Goal: Task Accomplishment & Management: Use online tool/utility

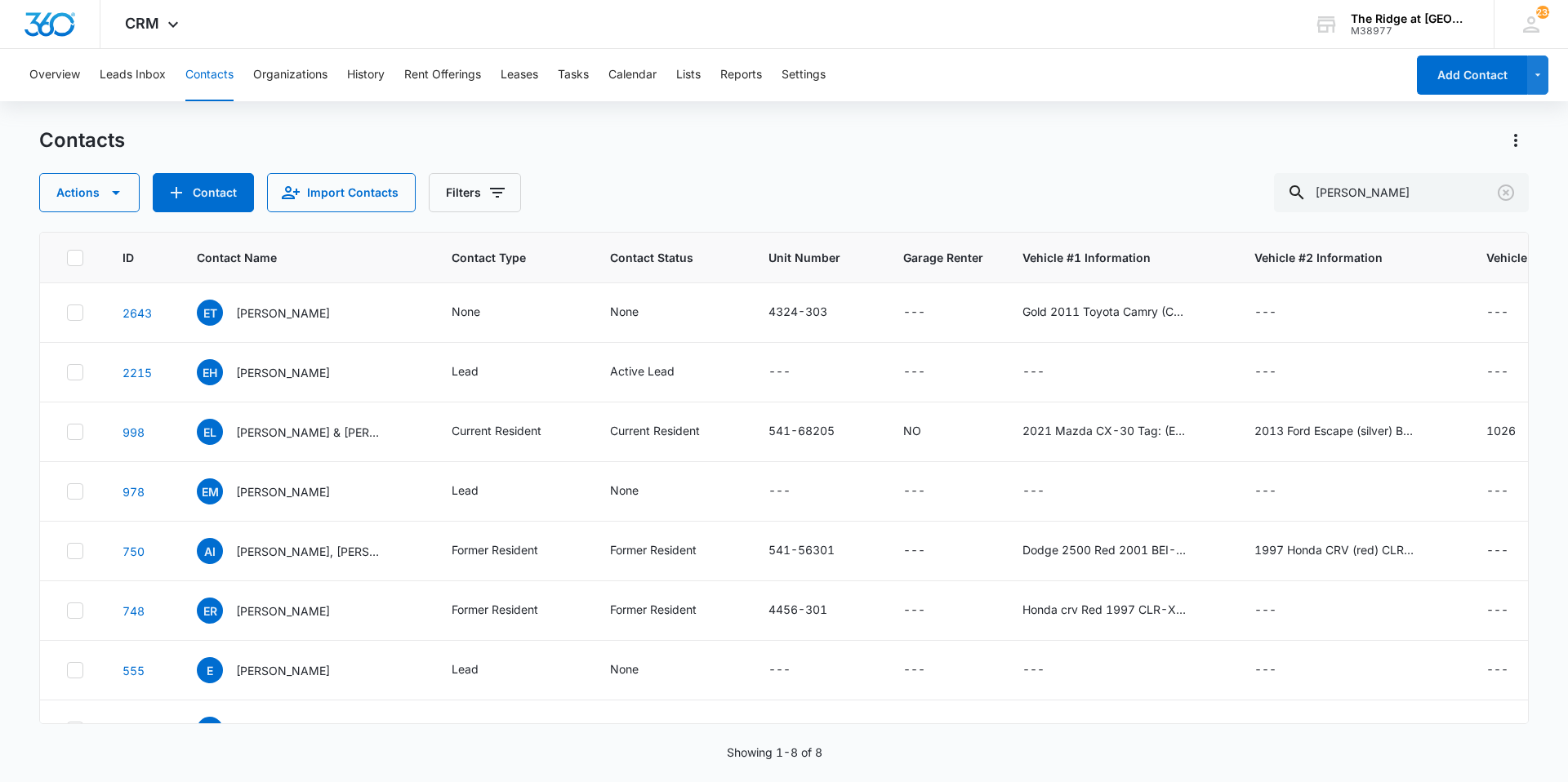
click at [552, 82] on div "Overview Leads Inbox Contacts Organizations History Rent Offerings Leases Tasks…" at bounding box center [712, 75] width 1385 height 52
click at [573, 80] on button "Tasks" at bounding box center [573, 75] width 31 height 52
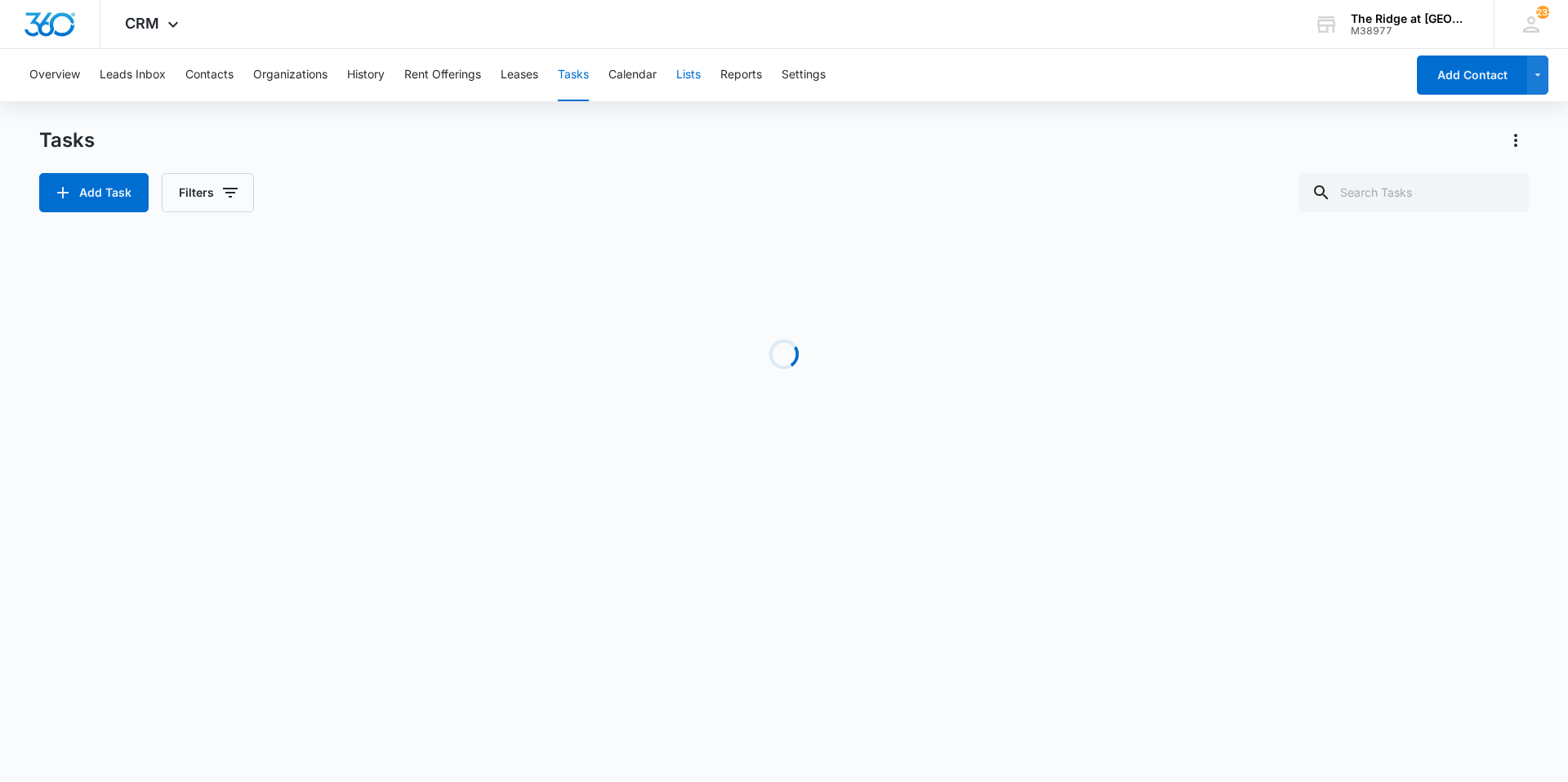
click at [687, 87] on button "Lists" at bounding box center [688, 75] width 24 height 52
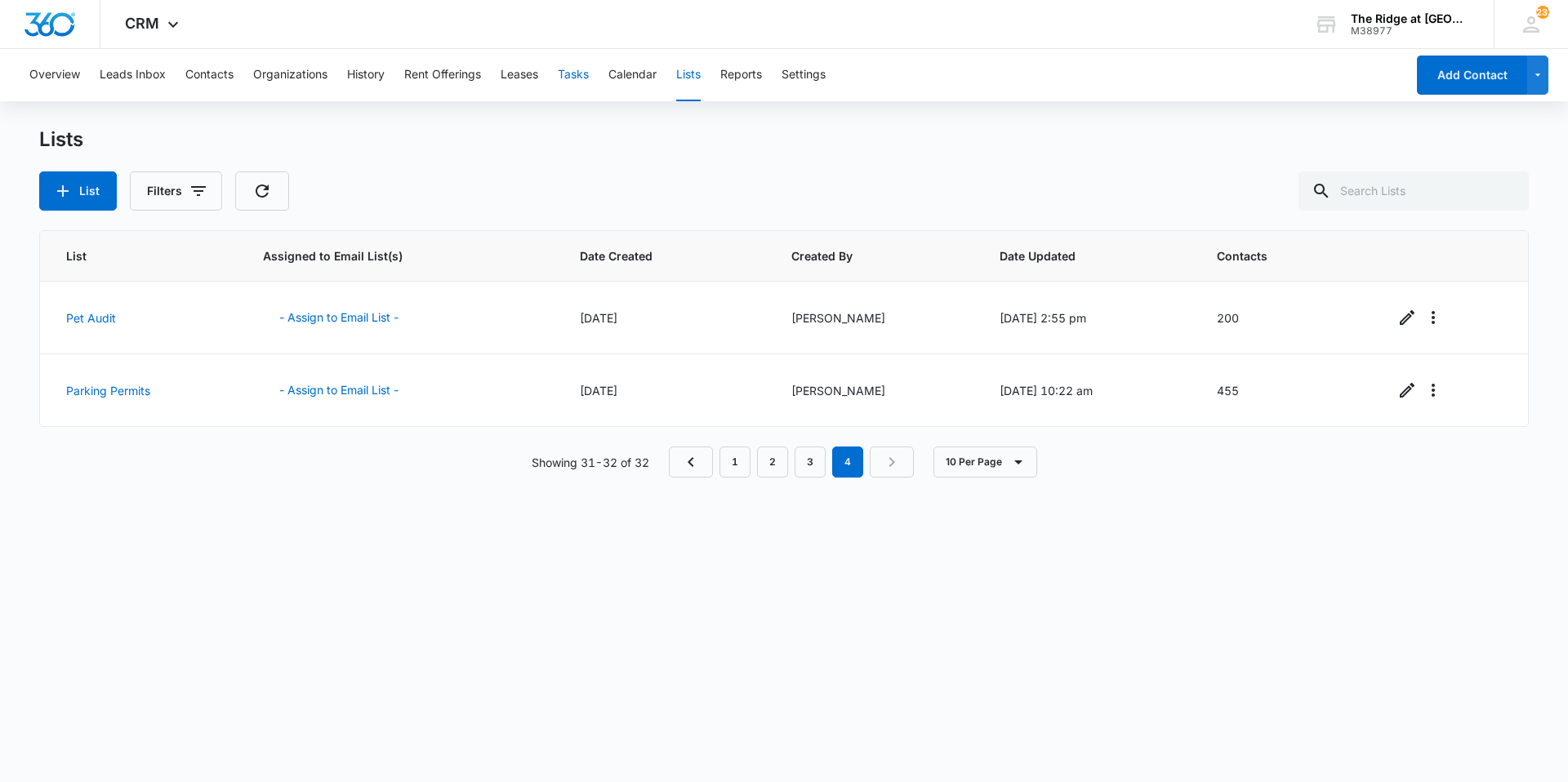
click at [575, 83] on button "Tasks" at bounding box center [573, 75] width 31 height 52
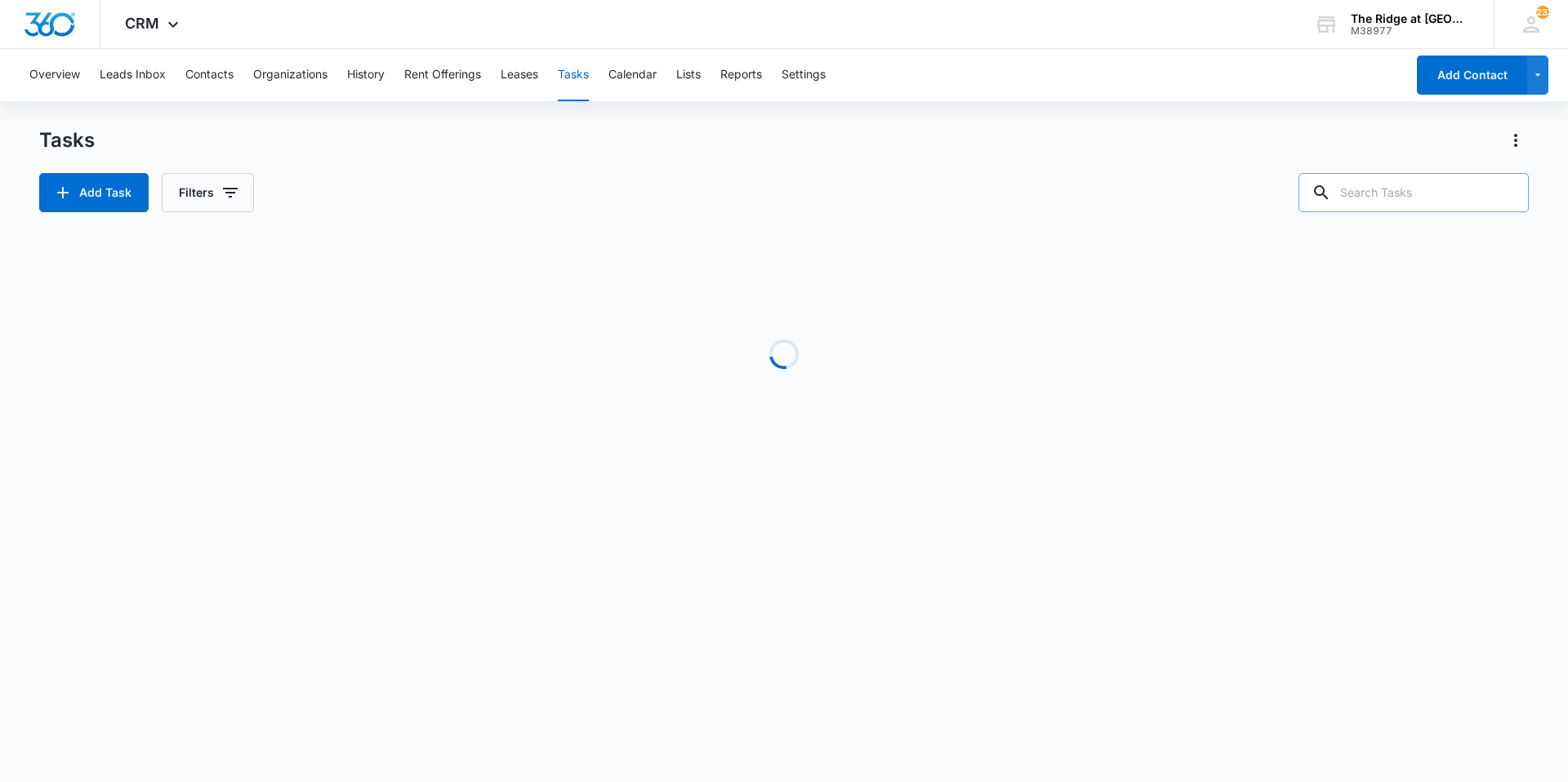
click at [1421, 185] on input "text" at bounding box center [1413, 193] width 230 height 39
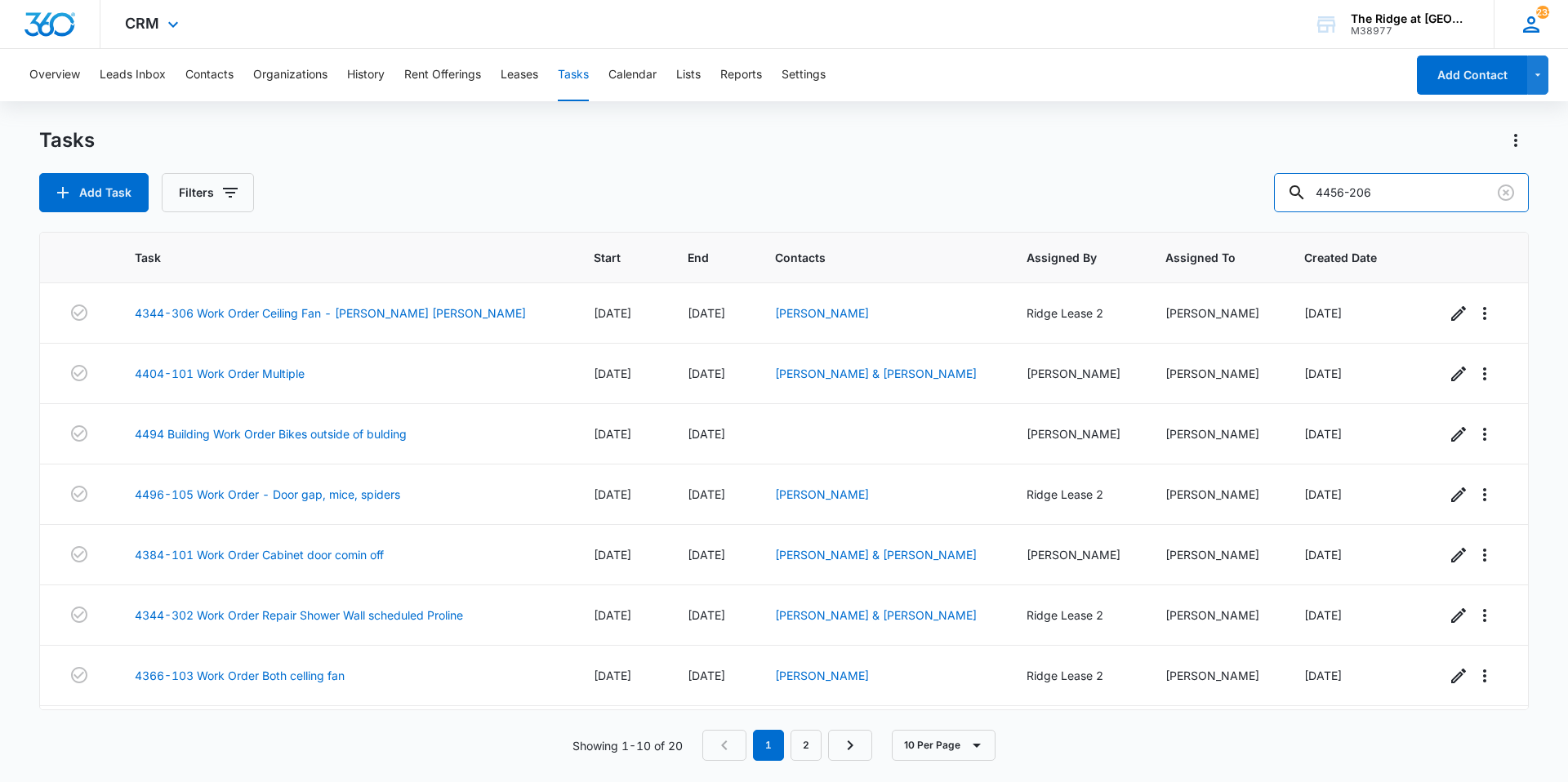
type input "4456-206"
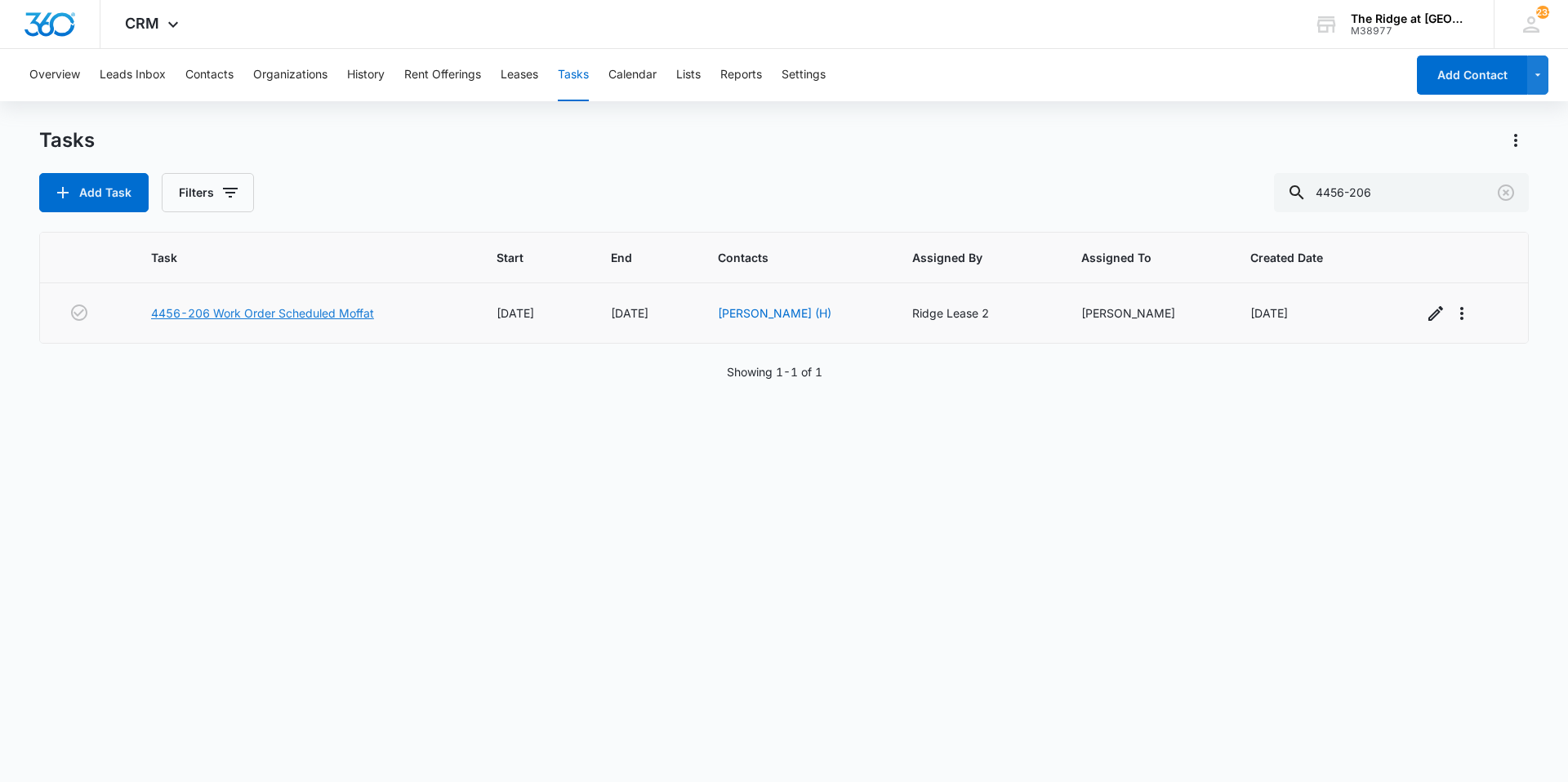
click at [251, 317] on link "4456-206 Work Order Scheduled Moffat" at bounding box center [262, 313] width 223 height 17
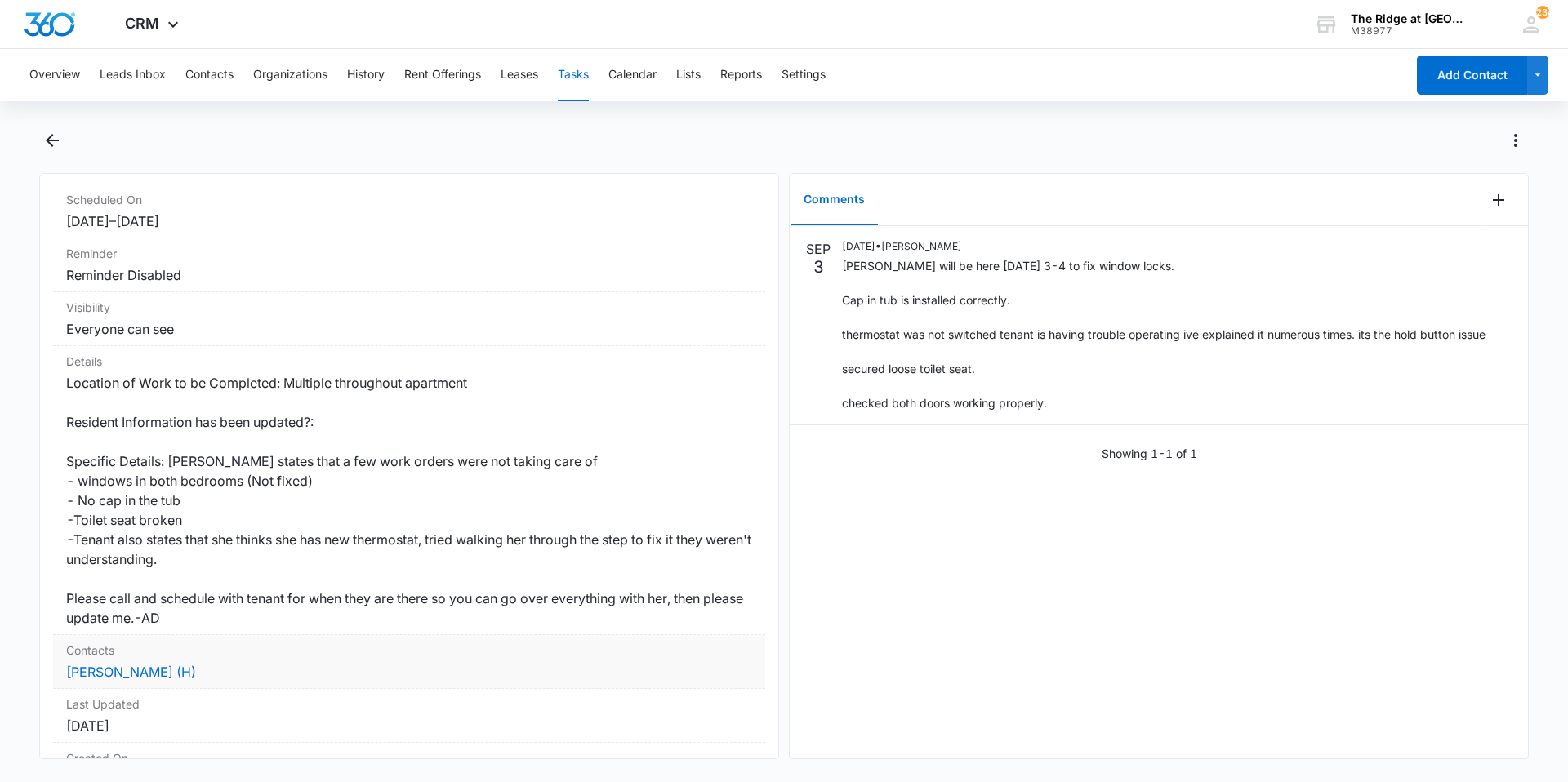
scroll to position [329, 0]
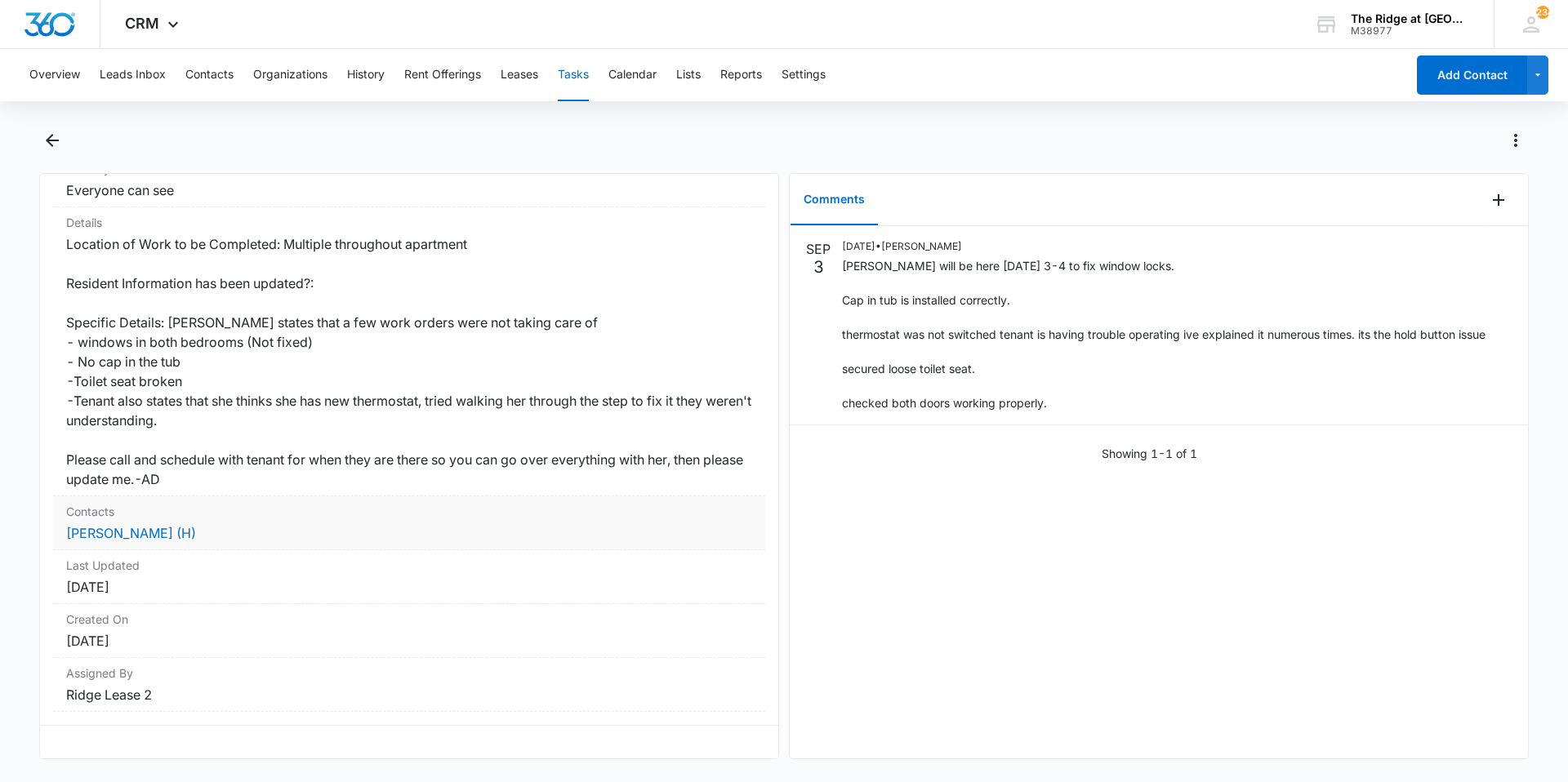
click at [105, 510] on div "Contacts [PERSON_NAME] (H)" at bounding box center [409, 523] width 712 height 54
click at [105, 525] on link "[PERSON_NAME] (H)" at bounding box center [131, 532] width 130 height 16
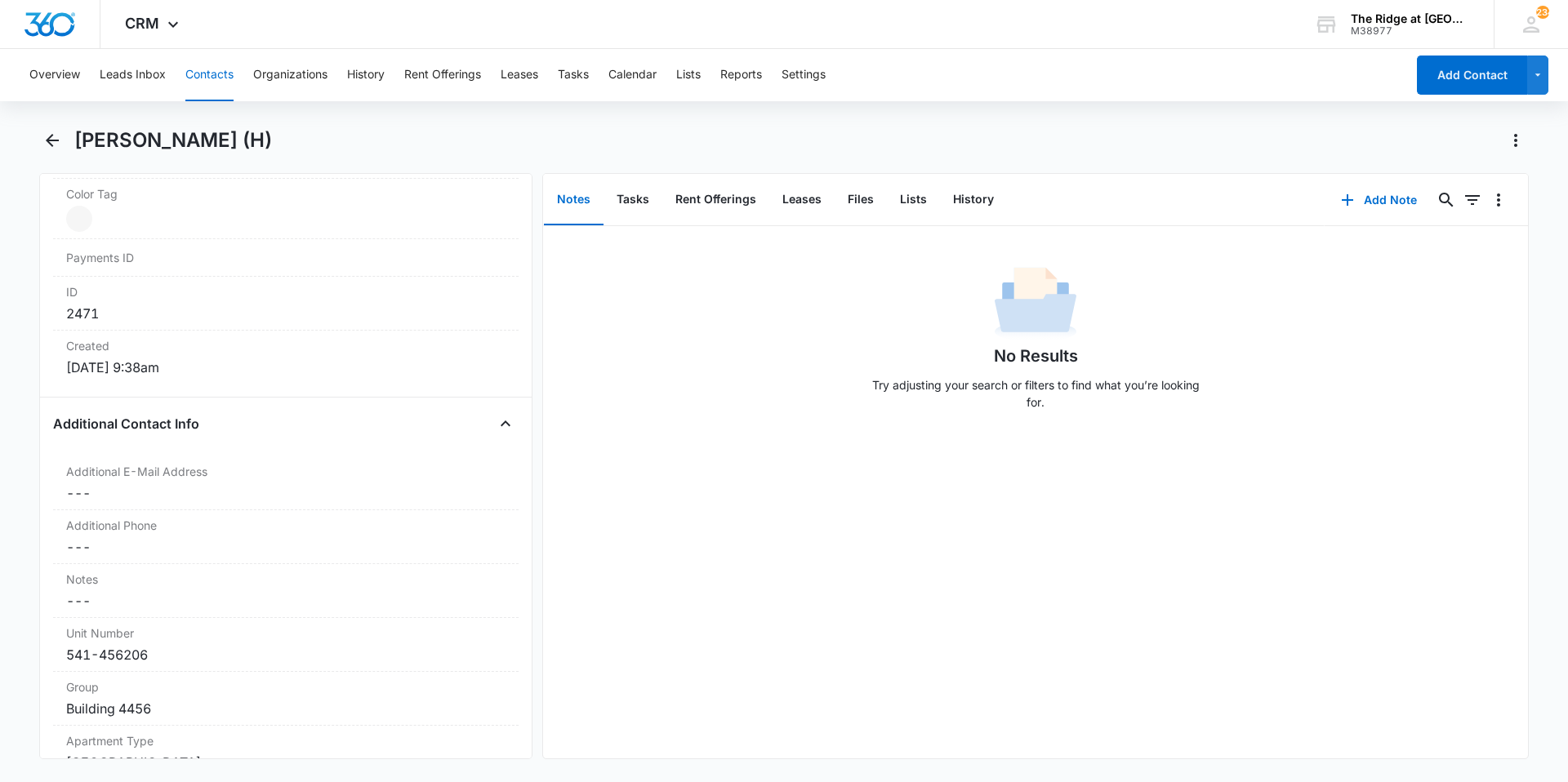
scroll to position [1143, 0]
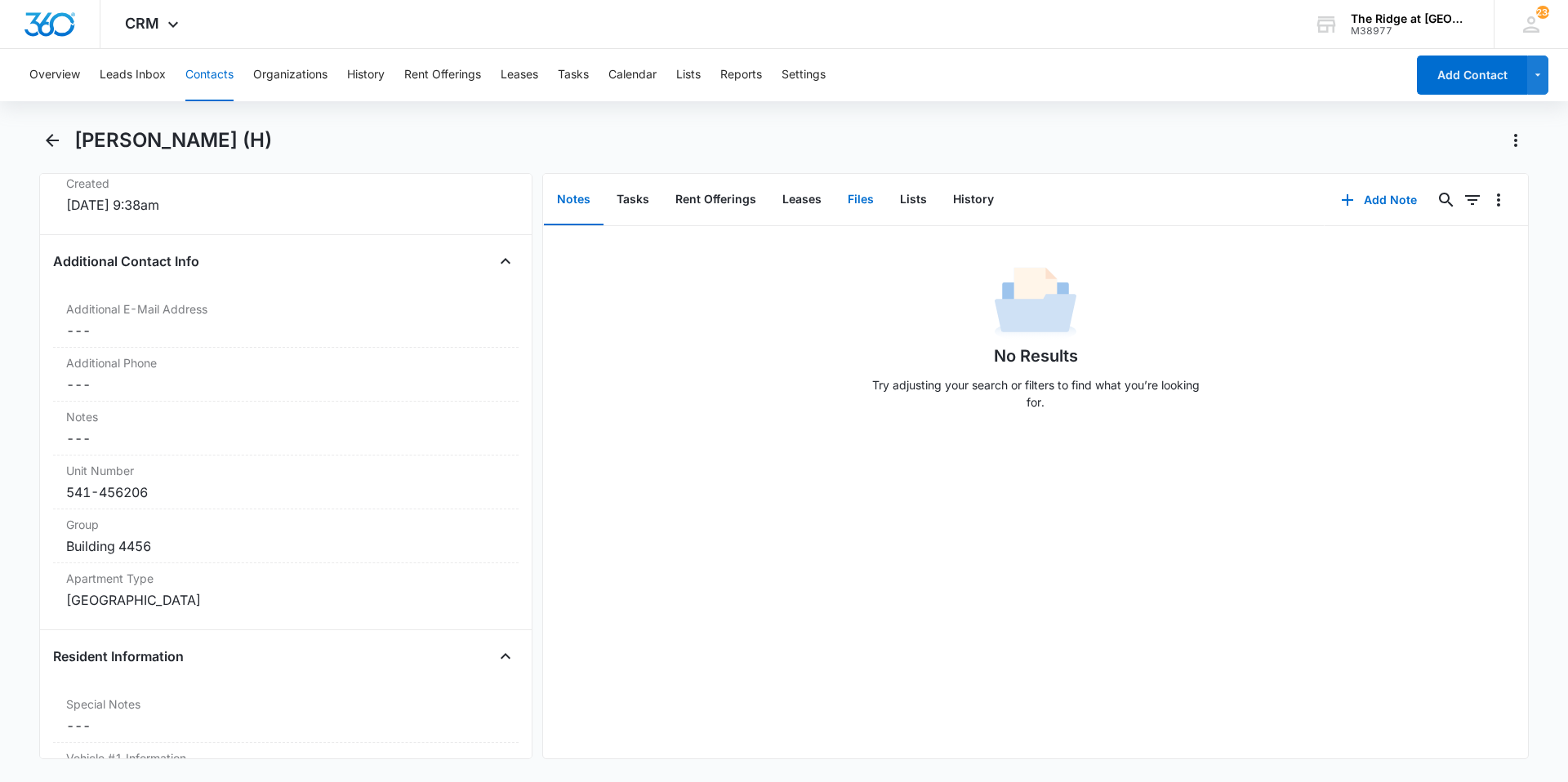
click at [858, 205] on button "Files" at bounding box center [860, 200] width 52 height 50
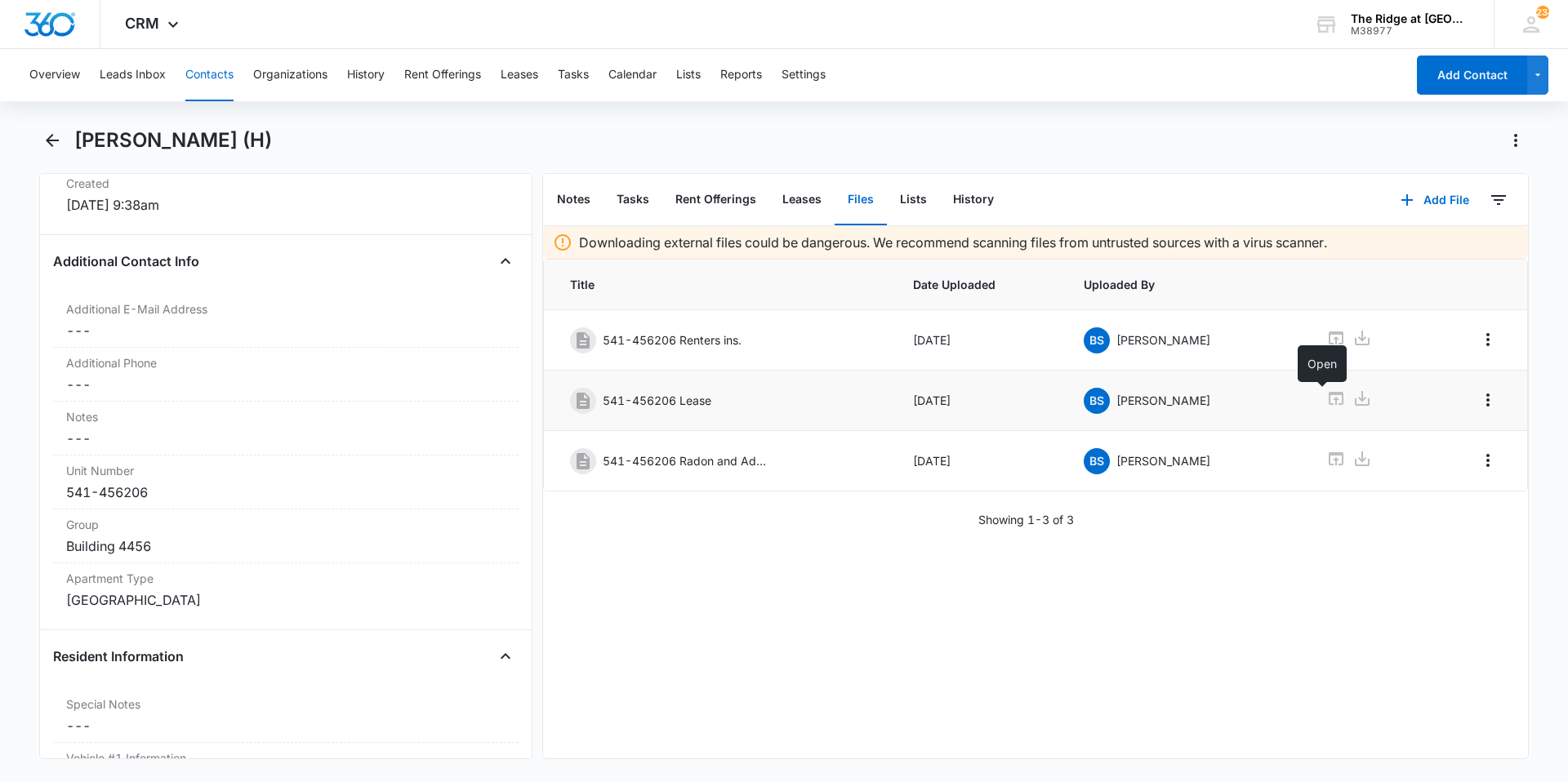
click at [1328, 404] on icon at bounding box center [1336, 399] width 15 height 13
